Goal: Transaction & Acquisition: Purchase product/service

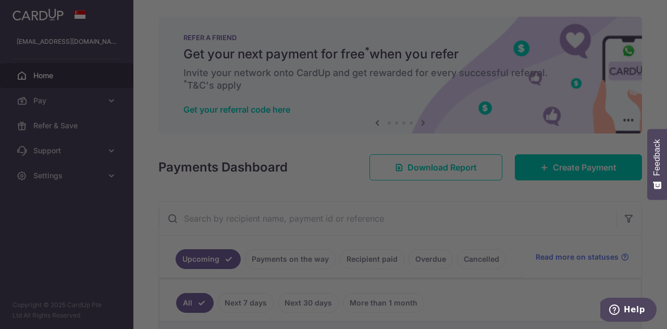
scroll to position [299, 0]
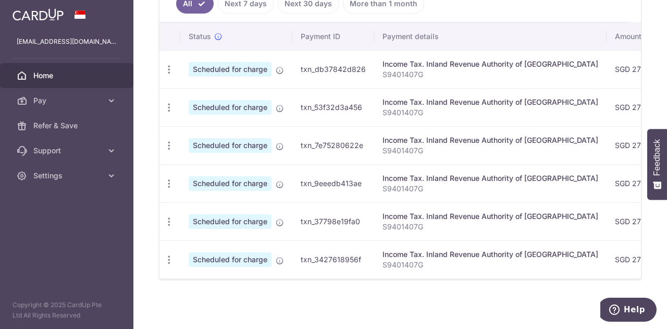
click at [449, 23] on th "Payment details" at bounding box center [490, 36] width 232 height 27
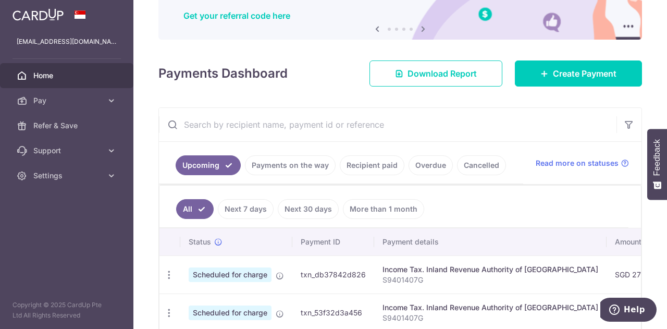
scroll to position [94, 0]
click at [581, 64] on link "Create Payment" at bounding box center [578, 73] width 127 height 26
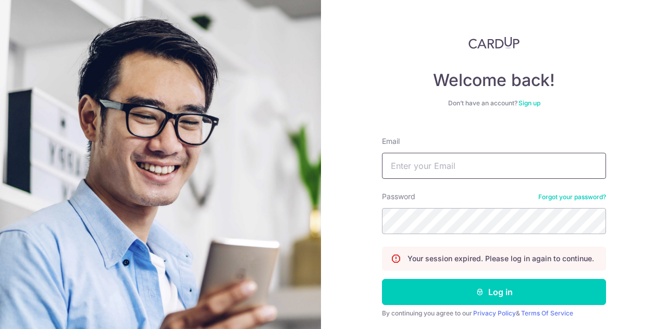
click at [435, 157] on input "Email" at bounding box center [494, 166] width 224 height 26
type input "[EMAIL_ADDRESS][DOMAIN_NAME]"
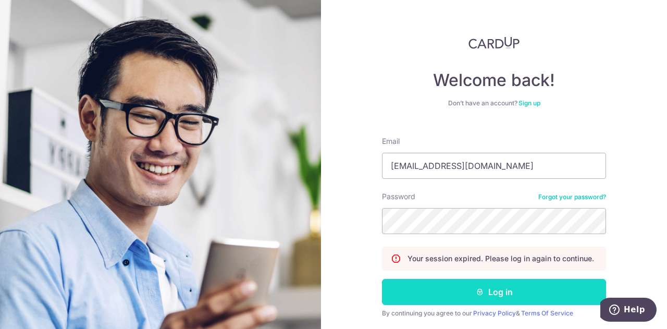
click at [405, 296] on button "Log in" at bounding box center [494, 292] width 224 height 26
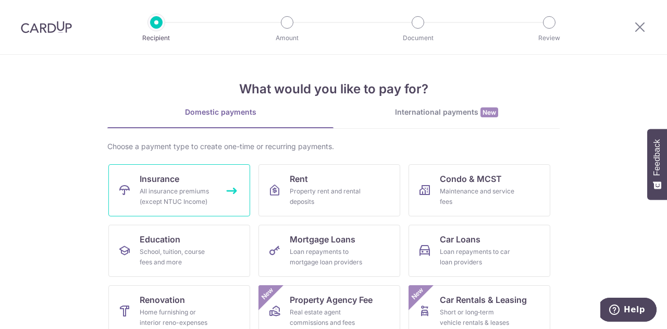
click at [144, 178] on span "Insurance" at bounding box center [160, 178] width 40 height 13
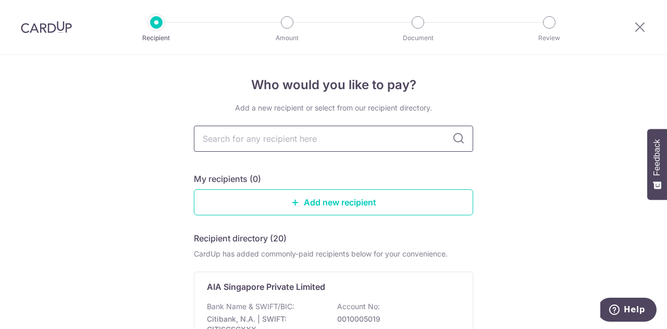
click at [300, 135] on input "text" at bounding box center [333, 139] width 279 height 26
type input "aia"
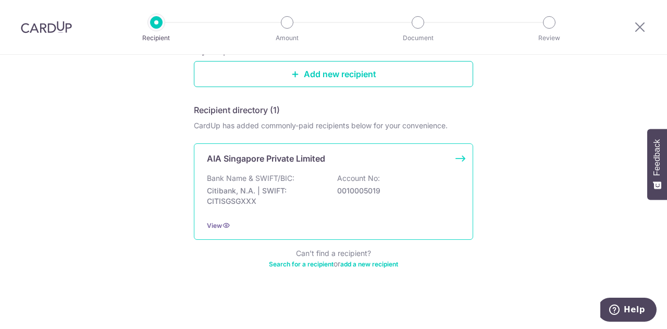
click at [309, 181] on div "Bank Name & SWIFT/BIC: Citibank, N.A. | SWIFT: CITISGSGXXX Account No: 00100050…" at bounding box center [333, 192] width 253 height 39
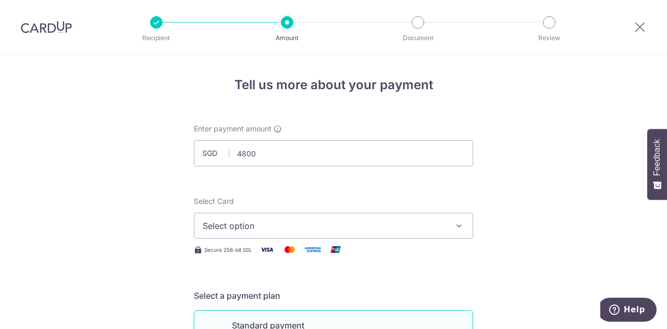
type input "4,800.00"
click at [284, 212] on div "Select Card Select option Add credit card Your Cards **** 6837" at bounding box center [333, 217] width 279 height 43
click at [283, 221] on span "Select option" at bounding box center [324, 225] width 243 height 13
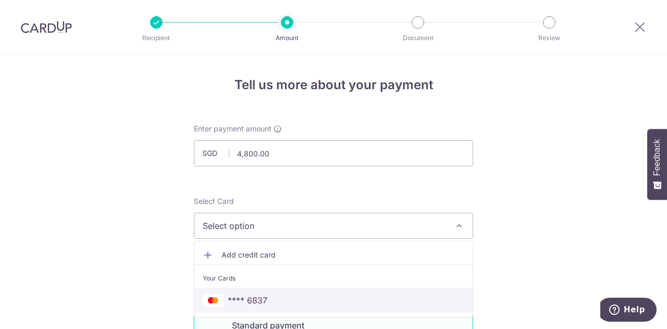
click at [274, 307] on link "**** 6837" at bounding box center [333, 300] width 278 height 25
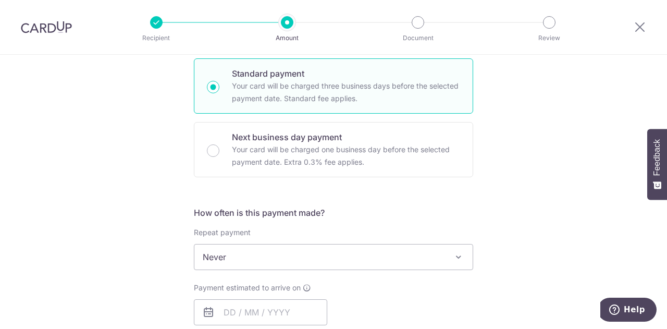
scroll to position [252, 0]
click at [410, 271] on div "How often is this payment made? Repeat payment Never Every week Every month Eve…" at bounding box center [333, 277] width 279 height 142
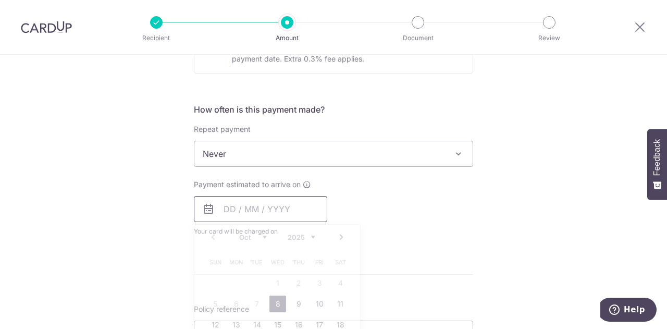
click at [229, 217] on input "text" at bounding box center [260, 209] width 133 height 26
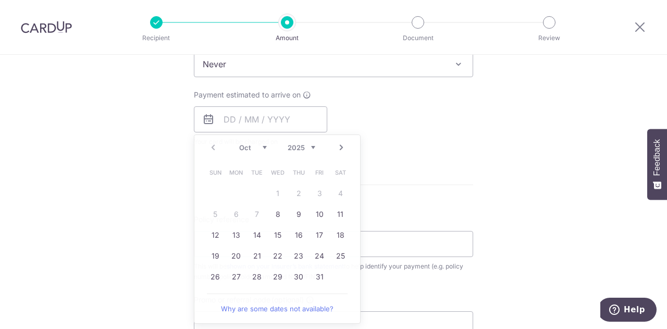
click at [545, 186] on div "Tell us more about your payment Enter payment amount SGD 4,800.00 4800.00 Selec…" at bounding box center [333, 81] width 667 height 942
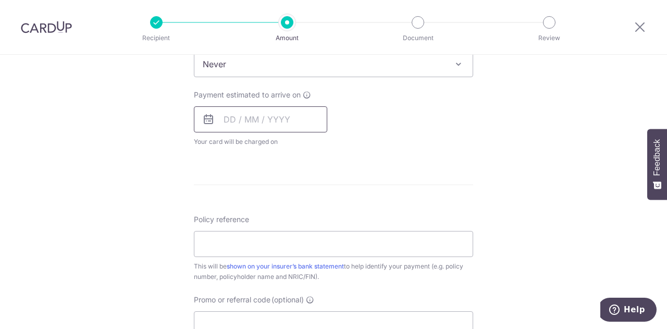
click at [275, 115] on input "text" at bounding box center [260, 119] width 133 height 26
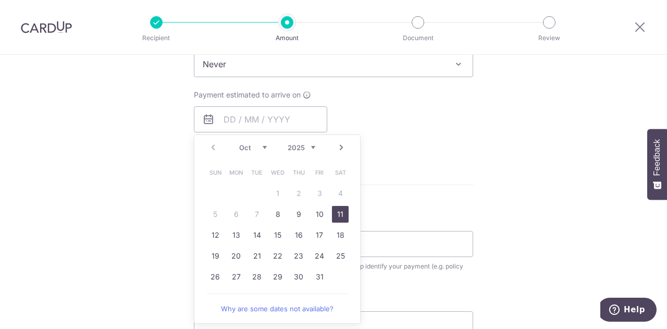
click at [336, 215] on link "11" at bounding box center [340, 214] width 17 height 17
type input "11/10/2025"
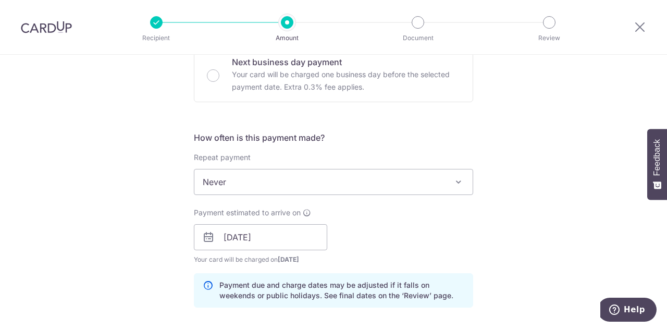
scroll to position [346, 0]
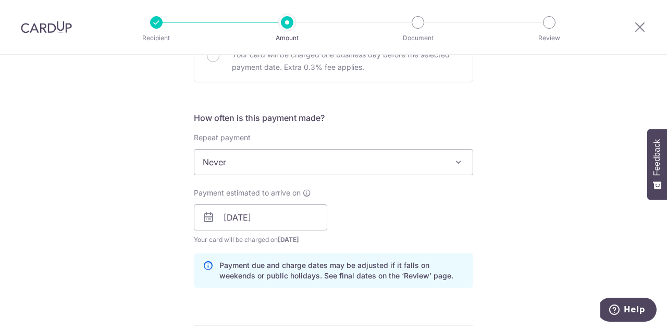
click at [383, 233] on div "Payment estimated to arrive on 11/10/2025 Prev Next Oct Nov Dec 2025 2026 2027 …" at bounding box center [334, 216] width 292 height 57
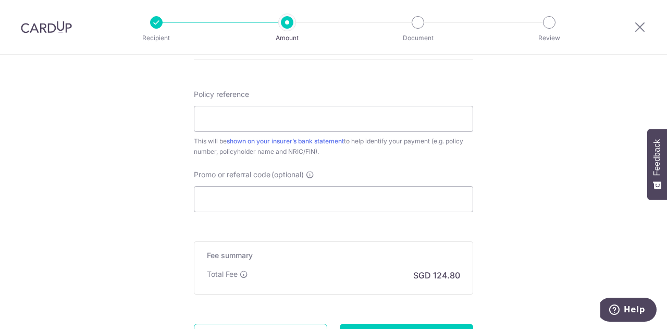
scroll to position [613, 0]
click at [267, 126] on input "Policy reference" at bounding box center [333, 118] width 279 height 26
paste input "U126165845"
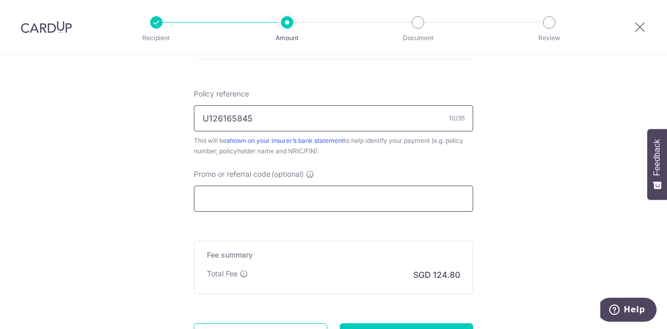
type input "U126165845"
click at [226, 197] on input "Promo or referral code (optional)" at bounding box center [333, 198] width 279 height 26
paste input "OFF225"
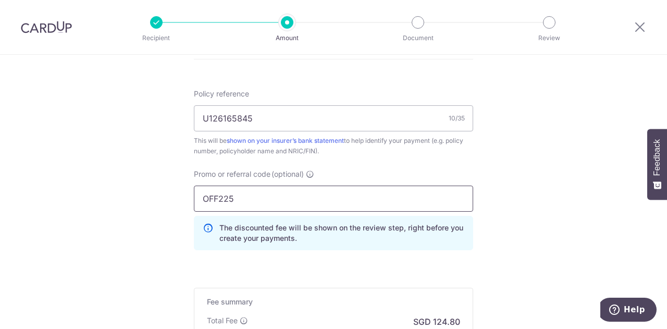
type input "OFF225"
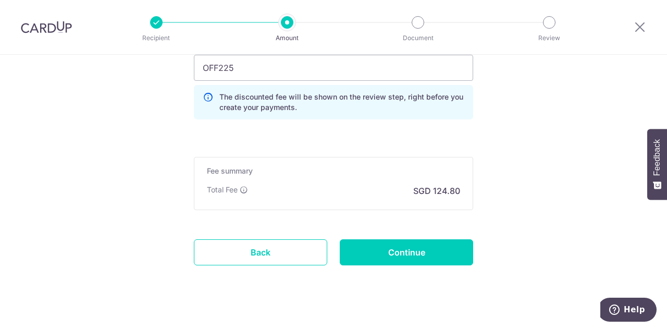
scroll to position [755, 0]
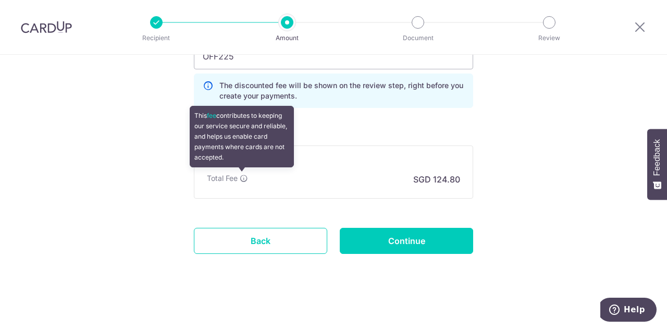
click at [240, 177] on icon at bounding box center [244, 178] width 8 height 8
